Goal: Transaction & Acquisition: Subscribe to service/newsletter

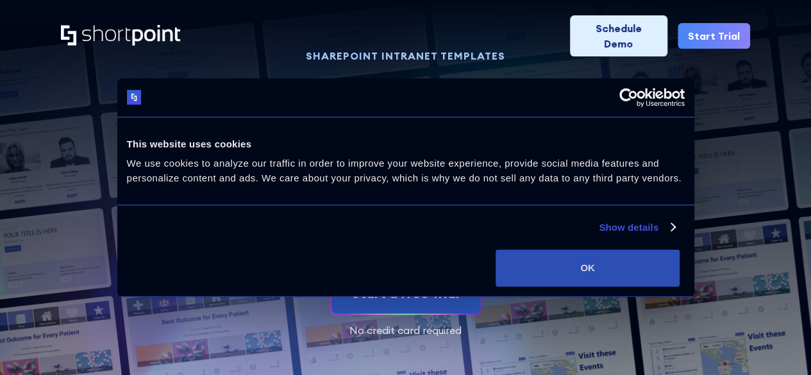
click at [680, 282] on button "OK" at bounding box center [588, 267] width 184 height 37
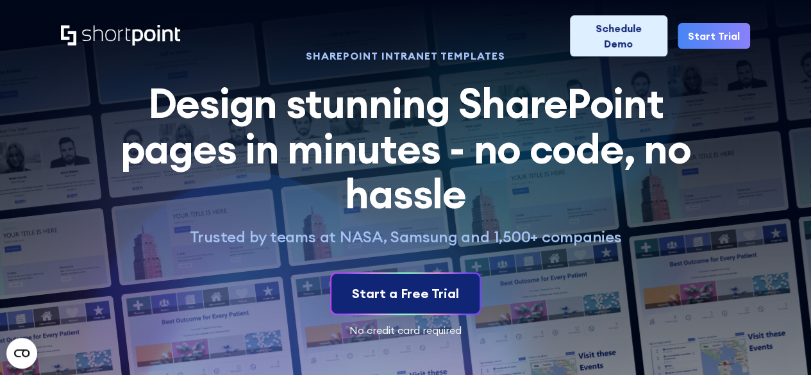
click at [418, 293] on div "Start a Free Trial" at bounding box center [405, 293] width 107 height 19
